Goal: Task Accomplishment & Management: Manage account settings

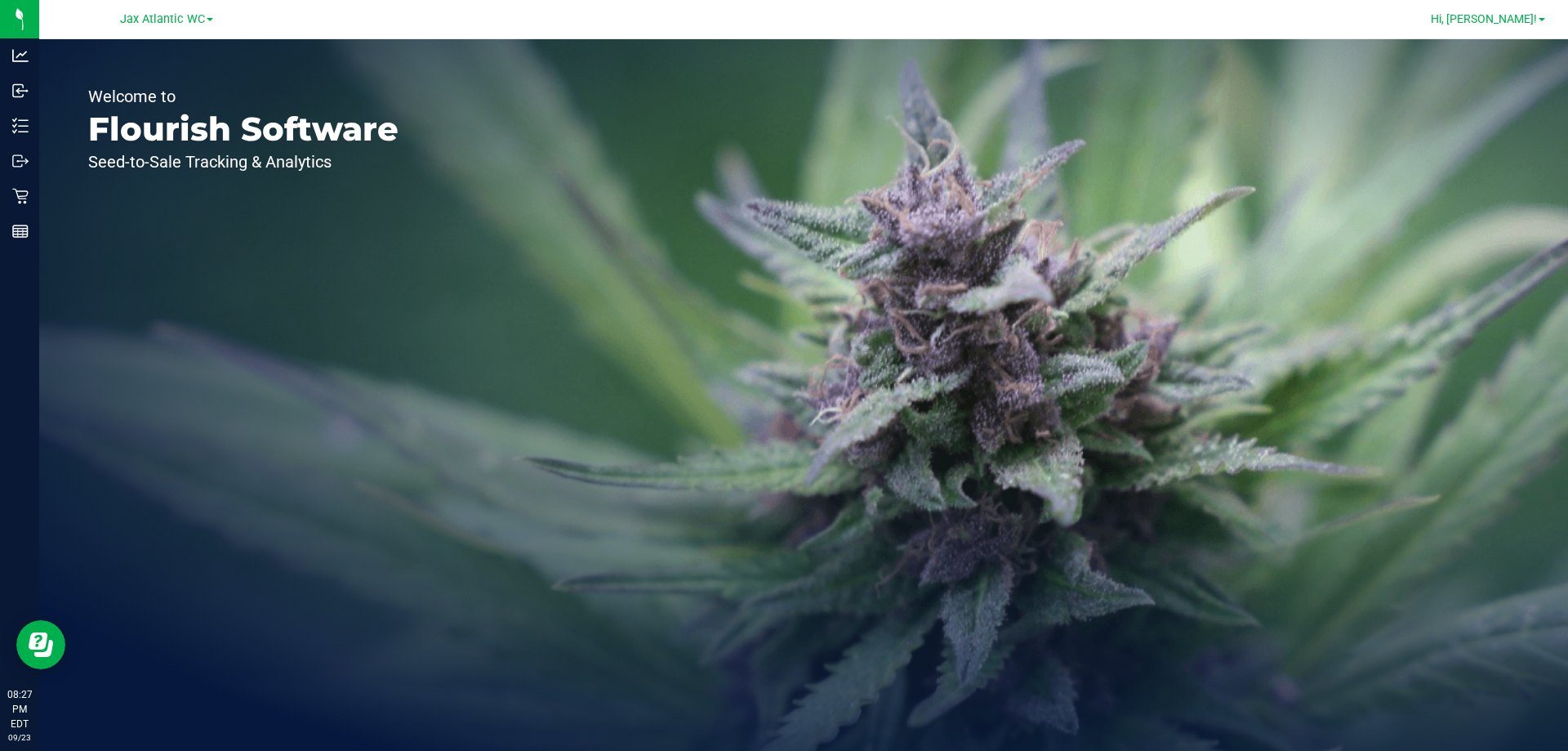
click at [1498, 21] on span "Hi, [PERSON_NAME]!" at bounding box center [1484, 19] width 106 height 13
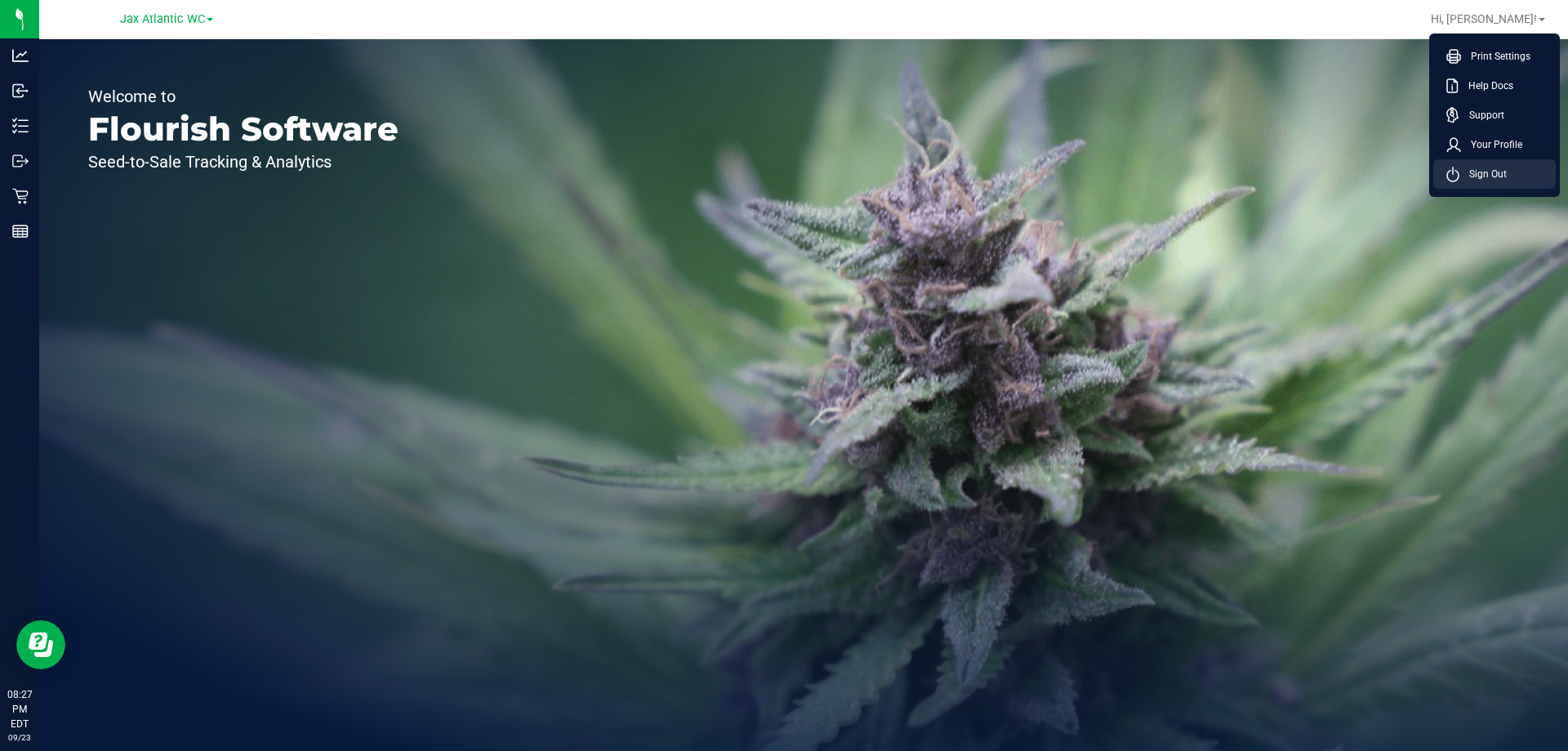
click at [1482, 161] on li "Sign Out" at bounding box center [1494, 174] width 122 height 29
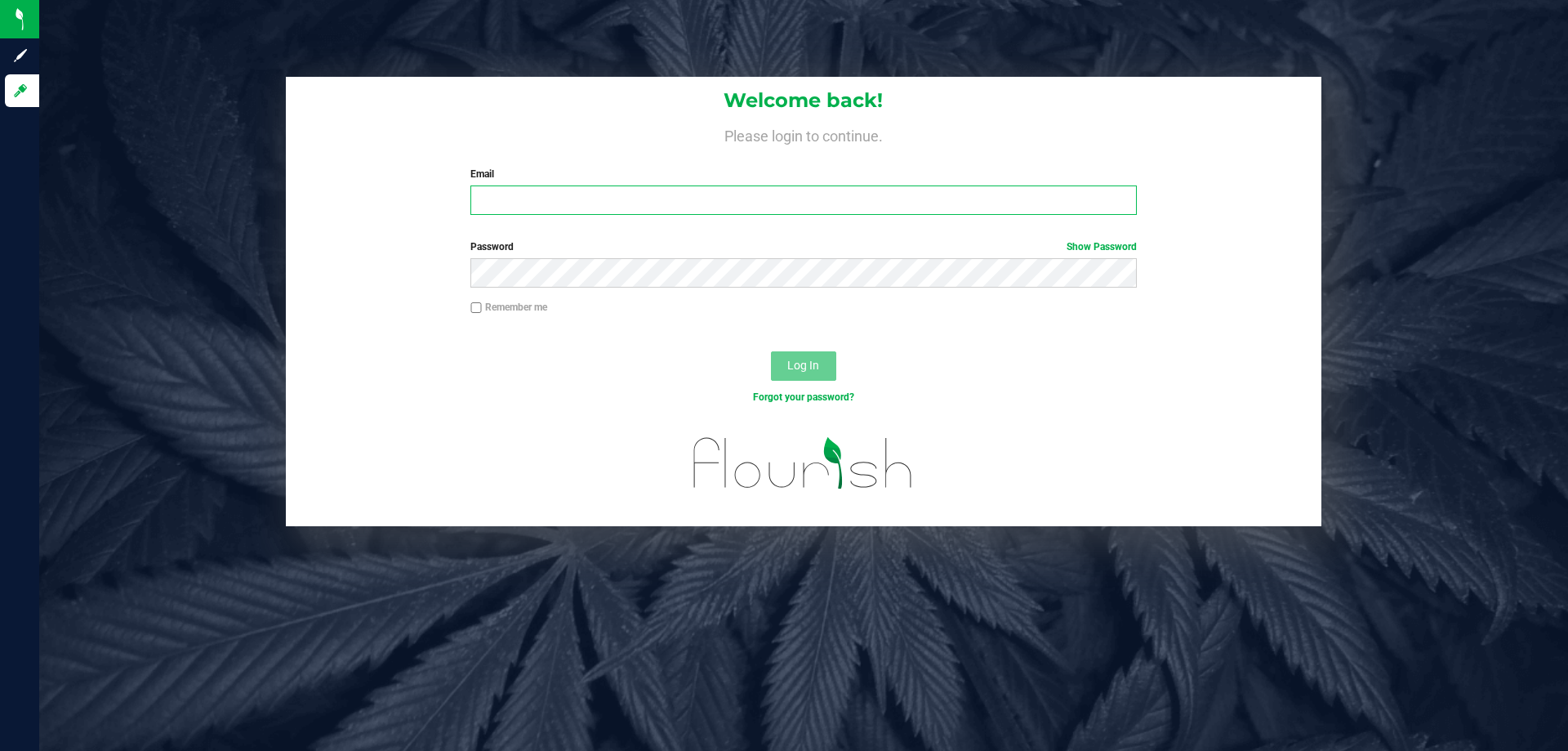
click at [530, 190] on input "Email" at bounding box center [803, 200] width 666 height 29
type input "[EMAIL_ADDRESS][DOMAIN_NAME]"
click at [771, 351] on button "Log In" at bounding box center [803, 365] width 66 height 29
